Goal: Communication & Community: Answer question/provide support

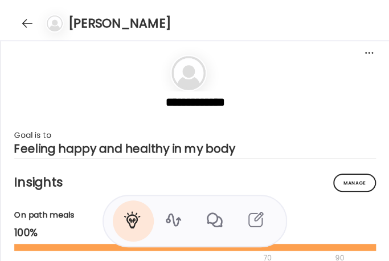
scroll to position [397, 0]
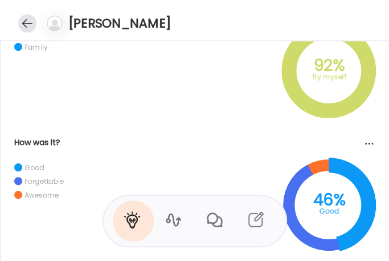
click at [29, 27] on div at bounding box center [27, 23] width 18 height 18
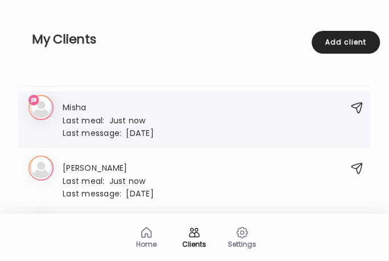
scroll to position [1968, 0]
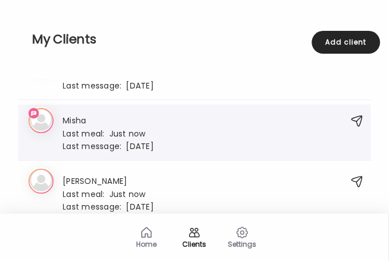
click at [136, 128] on div "Last meal: Just now" at bounding box center [108, 133] width 91 height 10
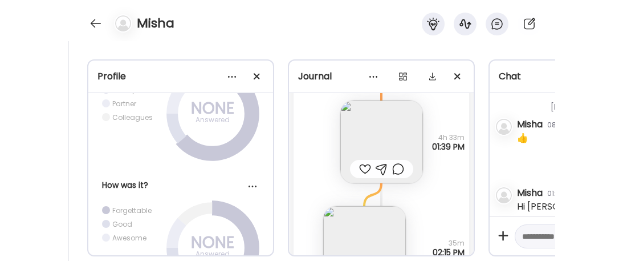
scroll to position [357, 0]
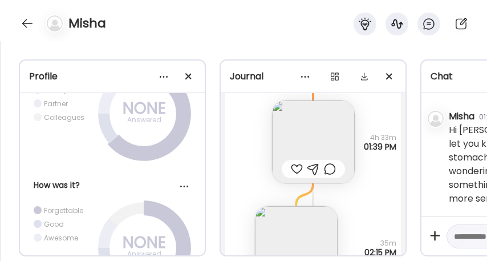
click at [237, 30] on div "Misha" at bounding box center [243, 20] width 487 height 41
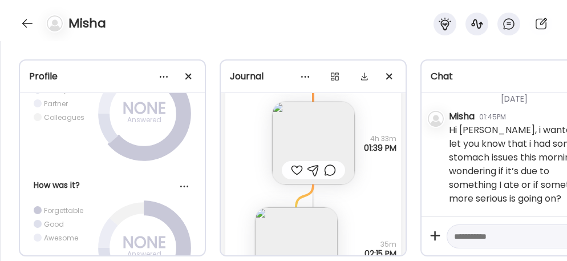
click at [230, 144] on div "Note not added Questions not answered 4h 33m 01:39 PM" at bounding box center [313, 131] width 176 height 105
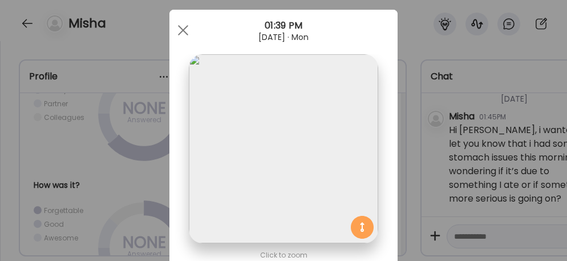
scroll to position [0, 0]
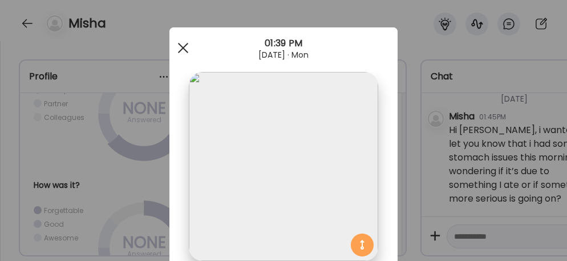
click at [179, 44] on div at bounding box center [183, 47] width 23 height 23
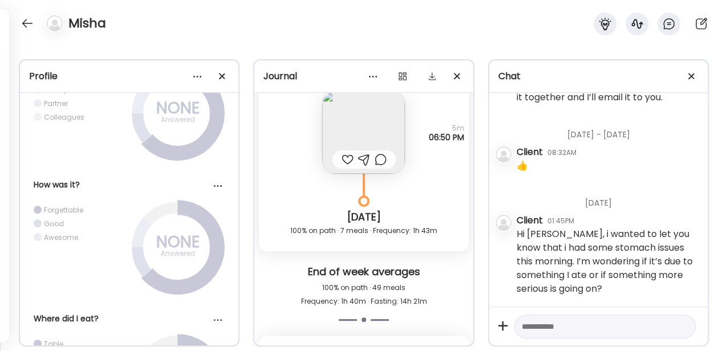
scroll to position [13661, 0]
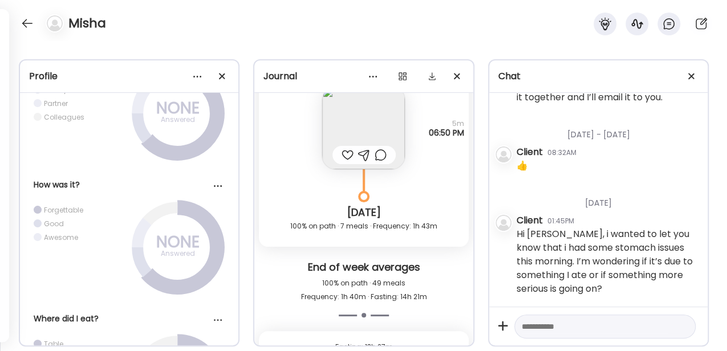
click at [389, 260] on textarea at bounding box center [595, 327] width 146 height 14
click at [389, 260] on textarea "**********" at bounding box center [595, 327] width 146 height 14
type textarea "**********"
click at [389, 260] on div at bounding box center [682, 327] width 16 height 16
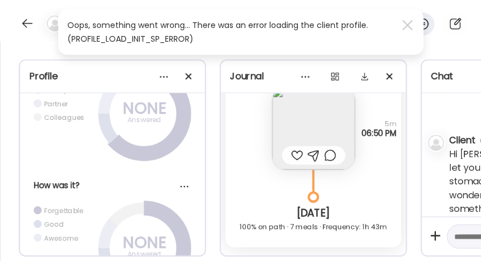
scroll to position [336, 0]
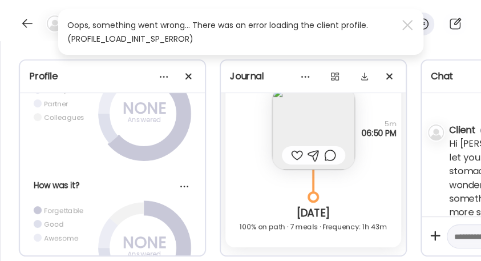
click at [301, 59] on div "Profile ***** Goal is to Go up one size Manage Insights On path meals 99% 70 90…" at bounding box center [240, 150] width 481 height 219
click at [26, 19] on div at bounding box center [27, 23] width 18 height 18
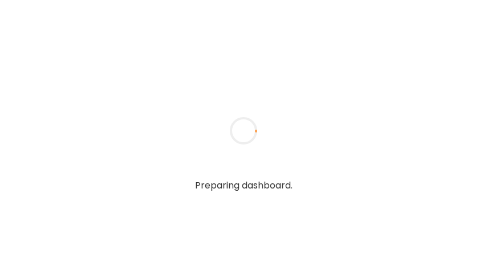
type input "**********"
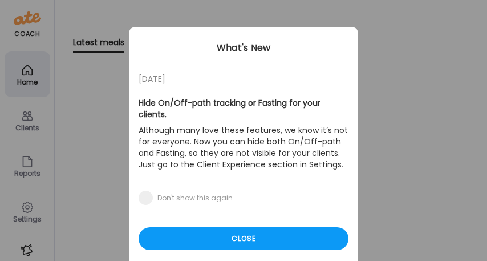
type input "**********"
click at [27, 122] on div "Ate Coach Dashboard Wahoo! It’s official Take a moment to set up your Coach Pro…" at bounding box center [243, 130] width 487 height 261
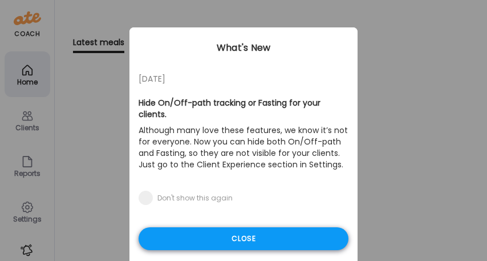
click at [210, 235] on div "Close" at bounding box center [244, 238] width 210 height 23
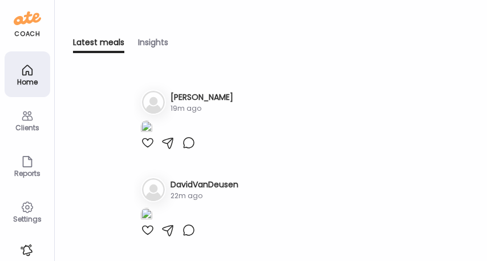
click at [28, 128] on div "Clients" at bounding box center [27, 127] width 41 height 7
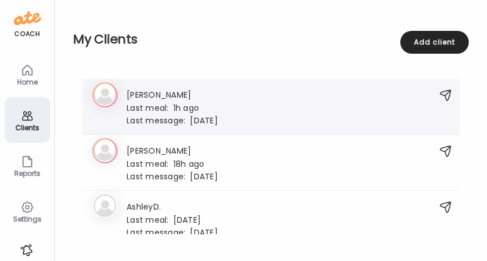
click at [187, 99] on h3 "[PERSON_NAME]" at bounding box center [172, 94] width 91 height 12
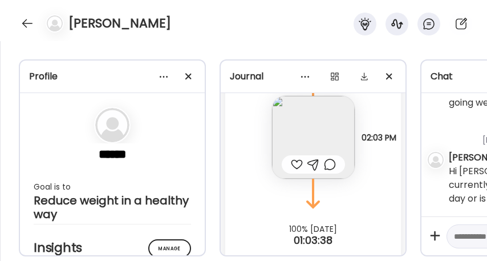
scroll to position [14628, 0]
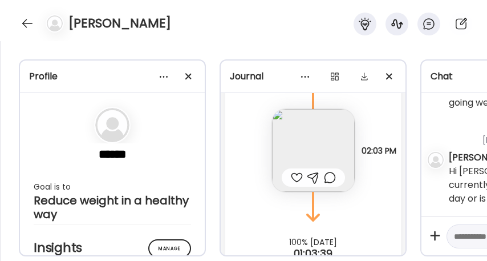
click at [294, 141] on img at bounding box center [313, 150] width 83 height 83
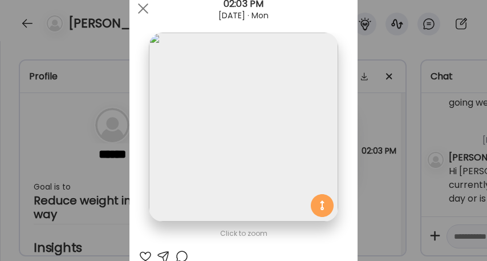
scroll to position [38, 0]
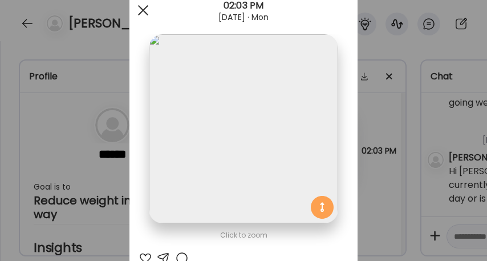
click at [132, 9] on div at bounding box center [143, 10] width 23 height 23
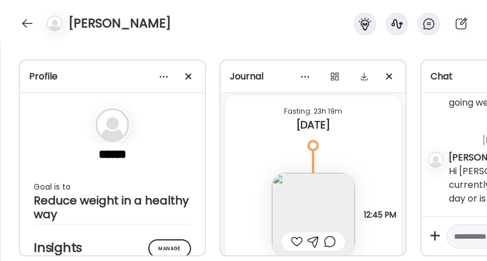
scroll to position [14362, 0]
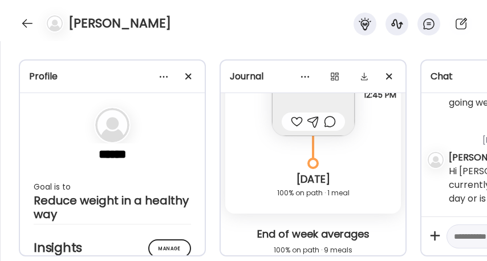
click at [296, 90] on div "Journal" at bounding box center [313, 76] width 185 height 32
click at [297, 104] on img at bounding box center [313, 94] width 83 height 83
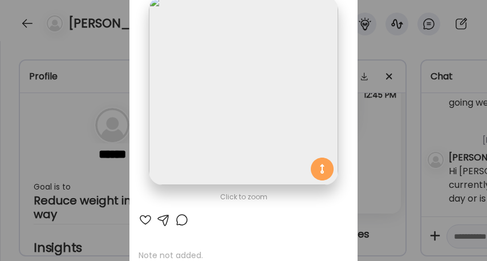
scroll to position [0, 0]
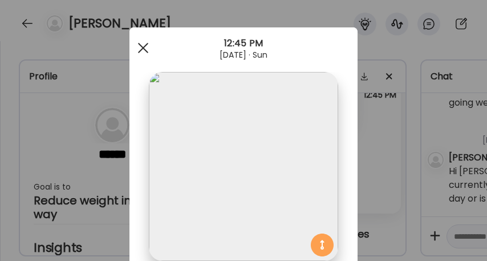
click at [134, 52] on div at bounding box center [143, 47] width 23 height 23
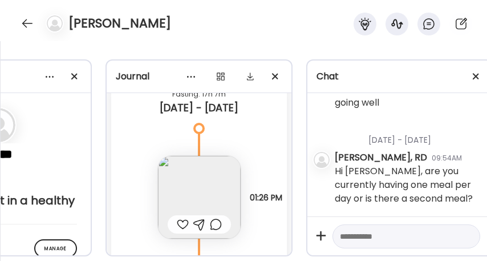
scroll to position [13982, 0]
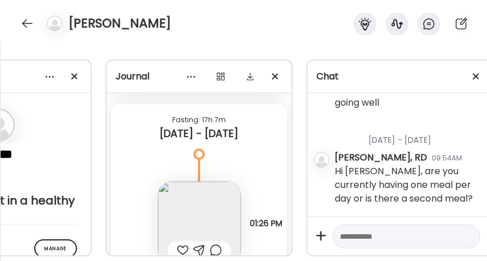
click at [193, 197] on img at bounding box center [199, 222] width 83 height 83
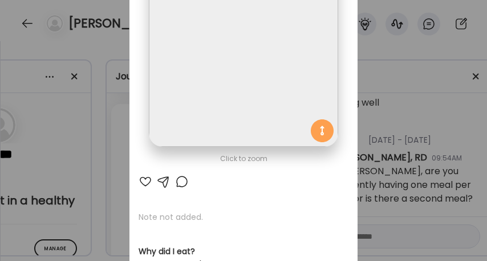
scroll to position [38, 0]
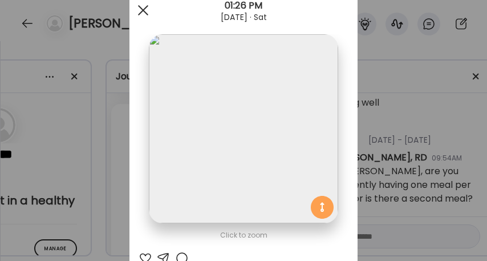
click at [143, 19] on div at bounding box center [143, 10] width 23 height 23
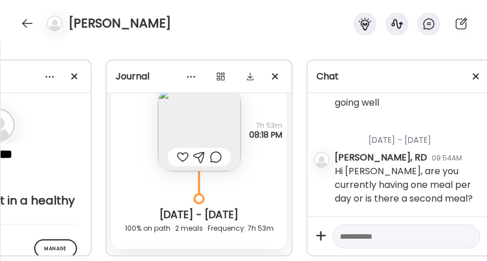
scroll to position [13792, 0]
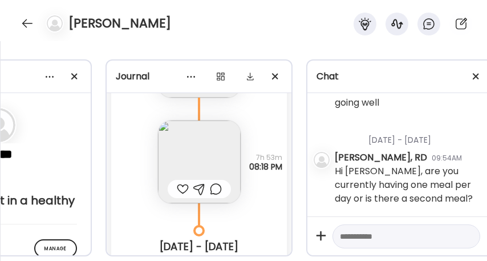
click at [184, 155] on img at bounding box center [199, 161] width 83 height 83
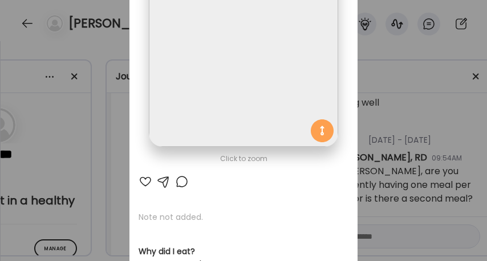
scroll to position [0, 0]
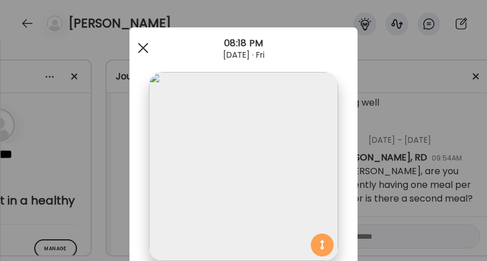
click at [141, 46] on span at bounding box center [143, 48] width 10 height 10
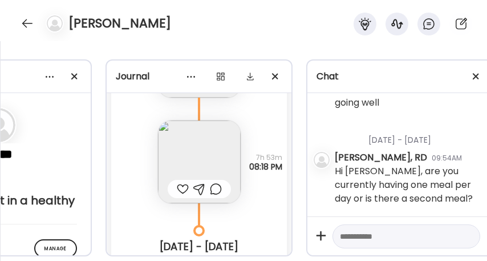
scroll to position [13678, 0]
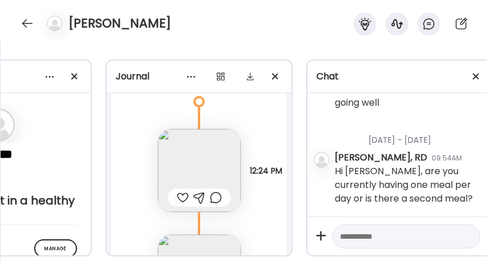
click at [192, 137] on img at bounding box center [199, 170] width 83 height 83
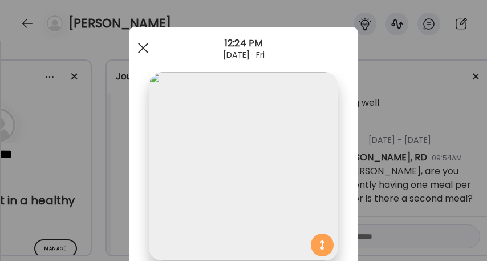
click at [145, 54] on div at bounding box center [143, 47] width 23 height 23
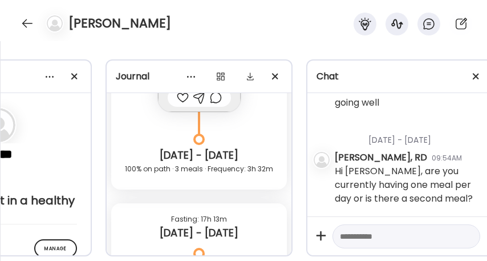
scroll to position [13488, 0]
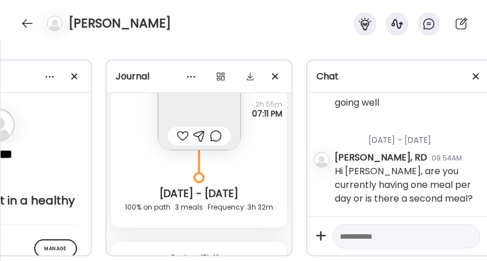
click at [482, 124] on div "Thursday - May 29 Rachel Frase, RD 02:18PM Hi Angela! Just sending a reminder t…" at bounding box center [399, 154] width 185 height 123
click at [466, 46] on div "Profile ****** Goal is to Reduce weight in a healthy way Manage Insights On pat…" at bounding box center [243, 150] width 487 height 219
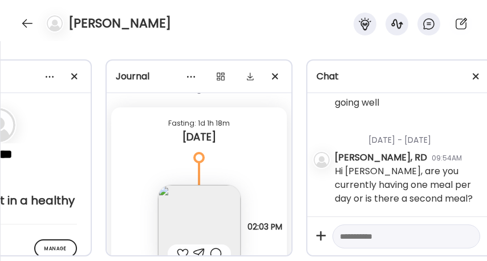
scroll to position [14666, 0]
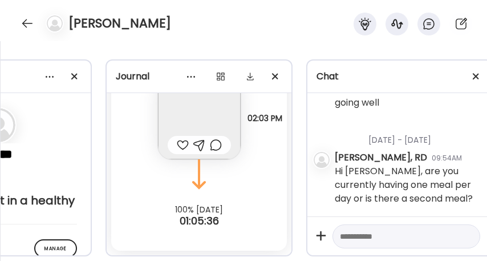
click at [249, 41] on div "Profile ****** Goal is to Reduce weight in a healthy way Manage Insights On pat…" at bounding box center [243, 150] width 487 height 219
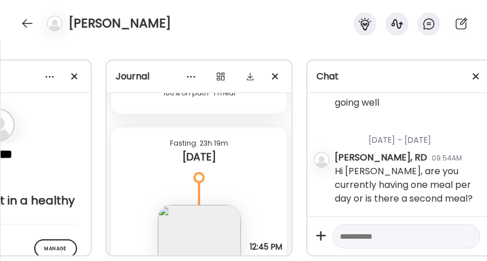
scroll to position [130, 0]
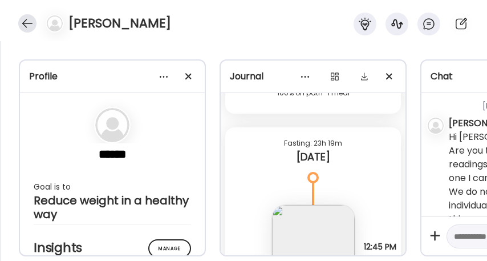
click at [27, 24] on div at bounding box center [27, 23] width 18 height 18
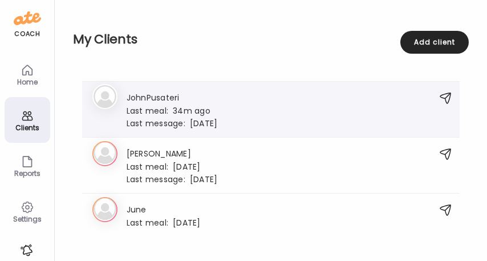
scroll to position [836, 0]
click at [193, 112] on div "JohnPusateri Last meal: 34m ago Last message: 14d ago You: Hi John, that's grea…" at bounding box center [172, 108] width 91 height 37
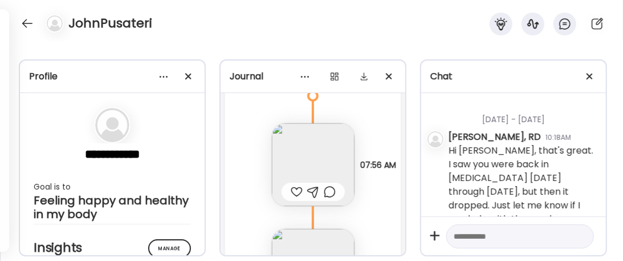
scroll to position [15682, 0]
click at [485, 229] on textarea at bounding box center [510, 236] width 112 height 14
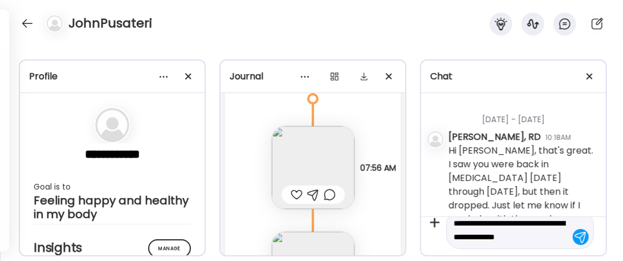
scroll to position [26, 0]
type textarea "**********"
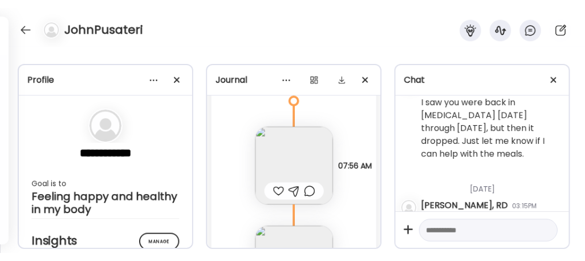
scroll to position [562, 0]
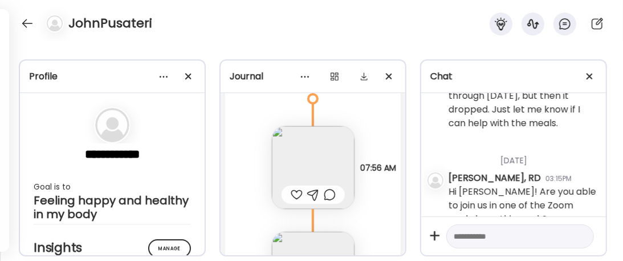
drag, startPoint x: 394, startPoint y: 36, endPoint x: 386, endPoint y: 30, distance: 10.5
click at [394, 36] on div "JohnPusateri" at bounding box center [311, 20] width 623 height 41
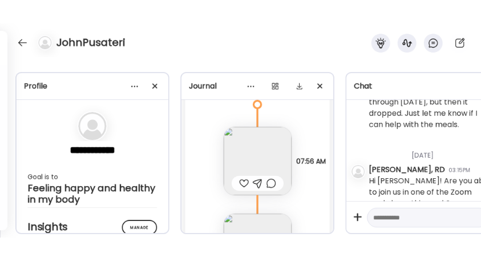
scroll to position [290, 0]
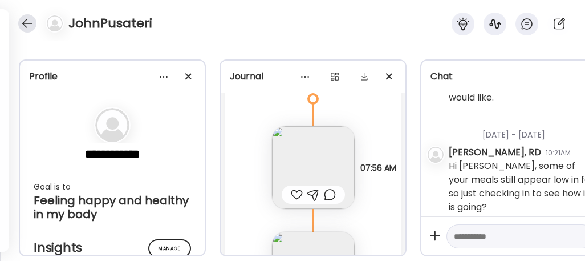
click at [29, 25] on div at bounding box center [27, 23] width 18 height 18
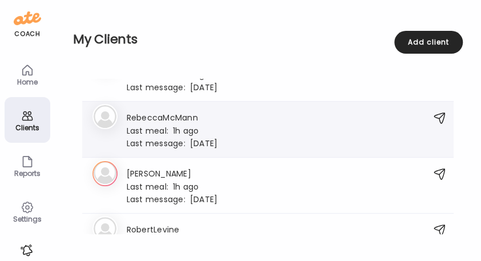
scroll to position [2207, 0]
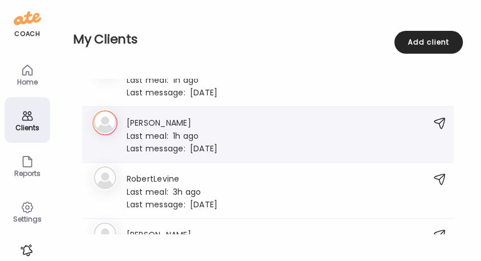
click at [182, 134] on div "Robert Evaristo Last meal: 1h ago Last message: 165d ago You: Hi Bob" at bounding box center [172, 134] width 91 height 37
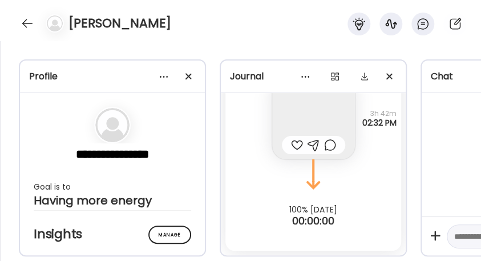
scroll to position [3459, 0]
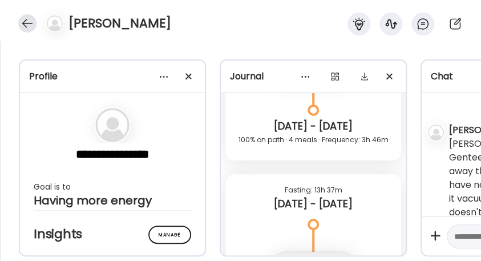
click at [19, 21] on div at bounding box center [27, 23] width 18 height 18
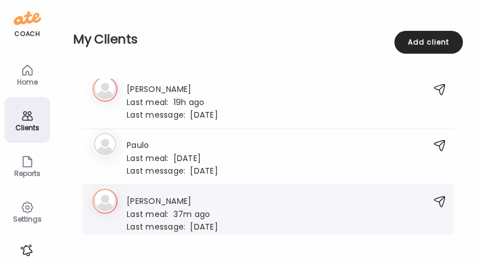
scroll to position [1903, 0]
